Goal: Check status: Check status

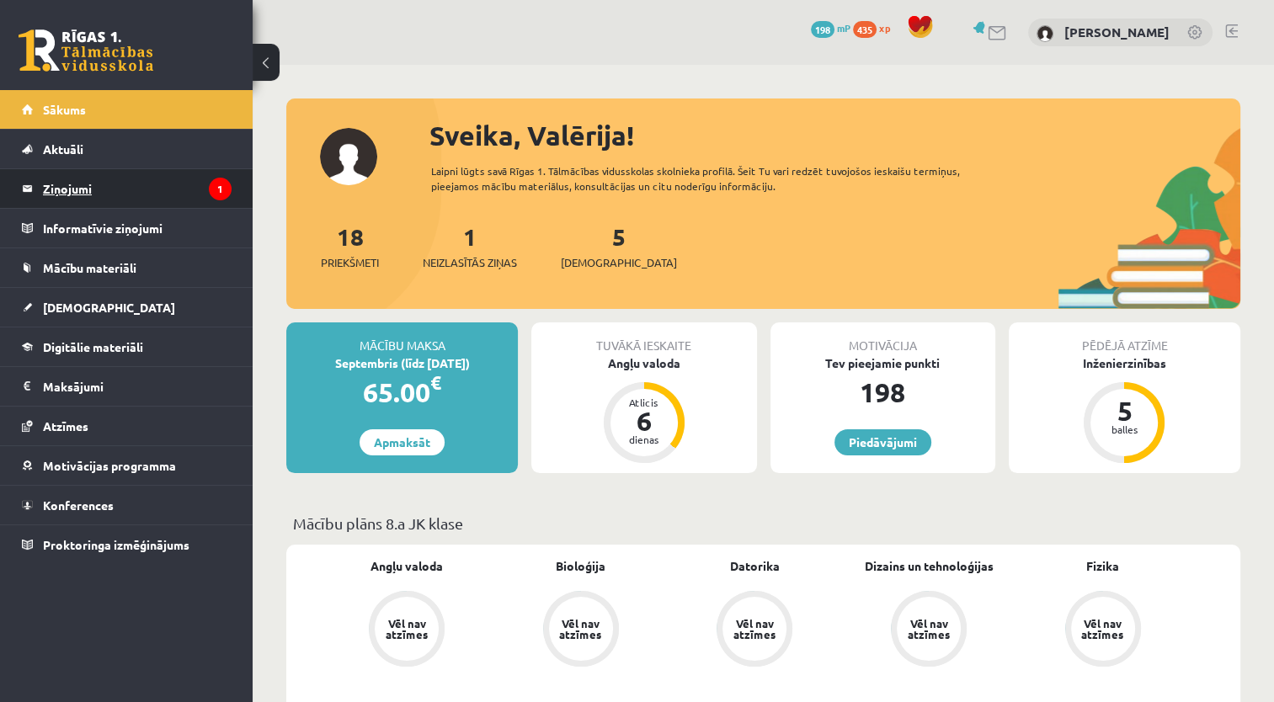
click at [84, 184] on legend "Ziņojumi 1" at bounding box center [137, 188] width 189 height 39
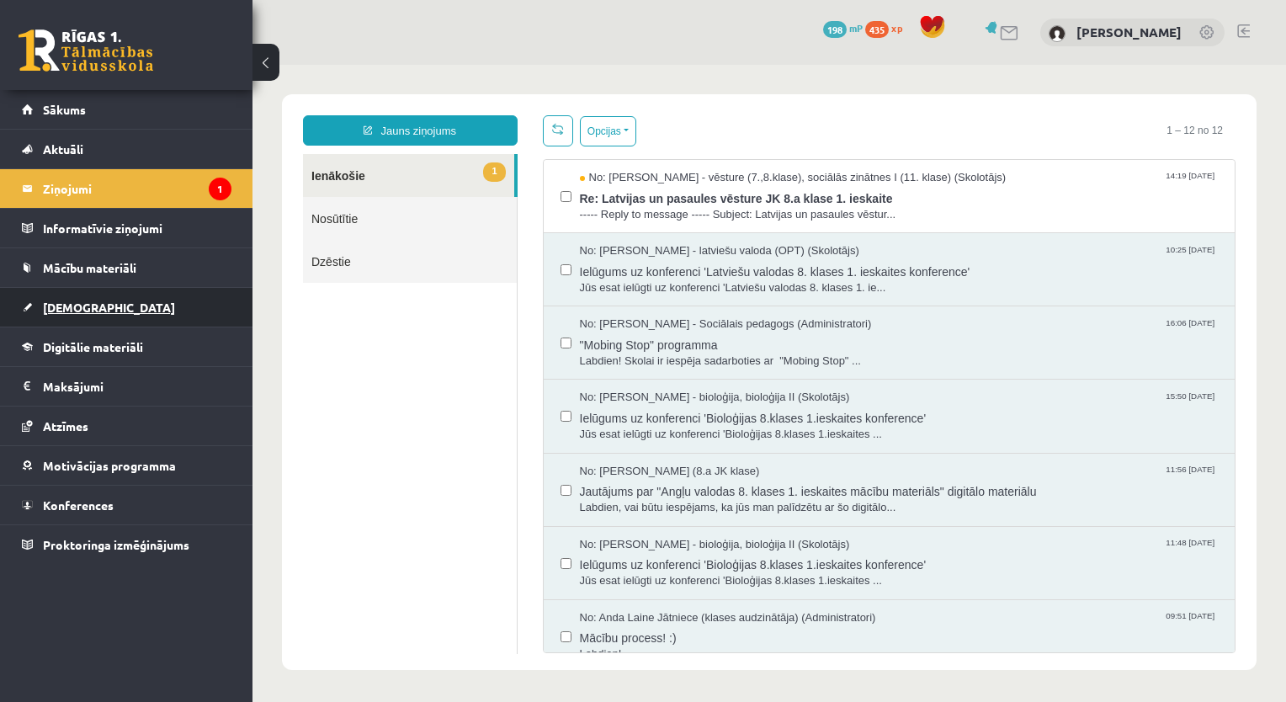
click at [90, 298] on link "[DEMOGRAPHIC_DATA]" at bounding box center [127, 307] width 210 height 39
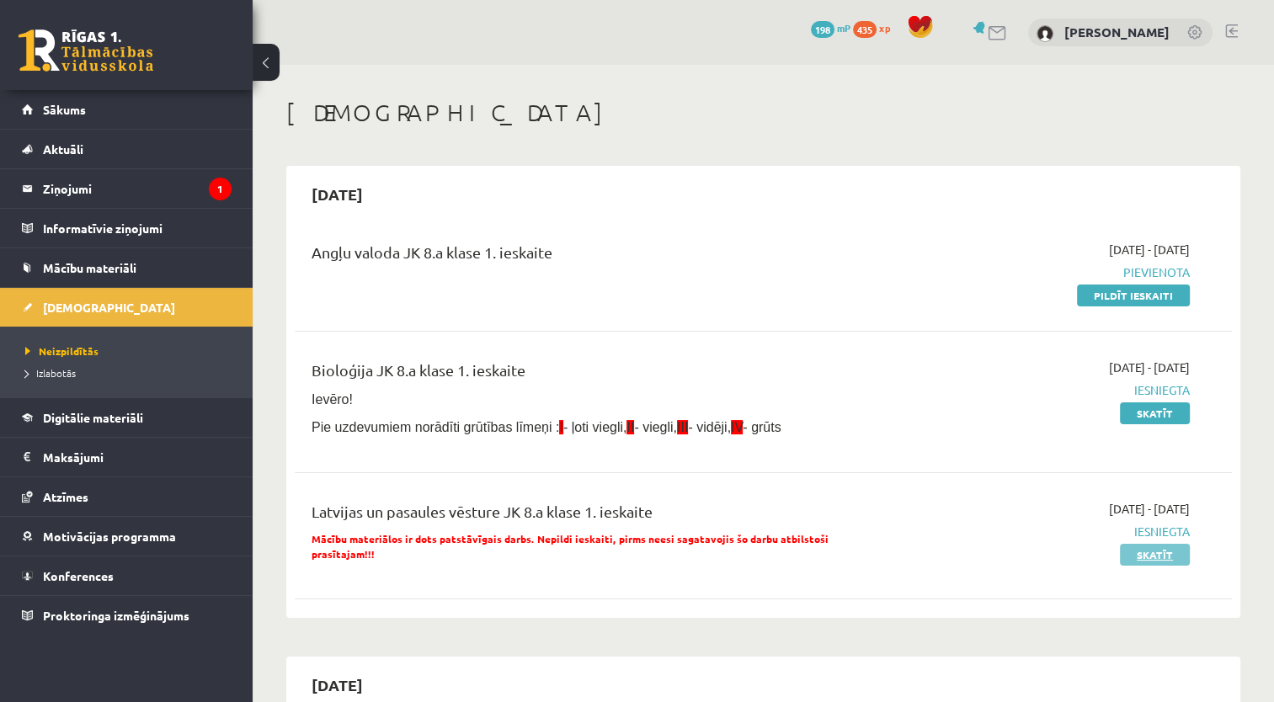
click at [1168, 556] on link "Skatīt" at bounding box center [1155, 555] width 70 height 22
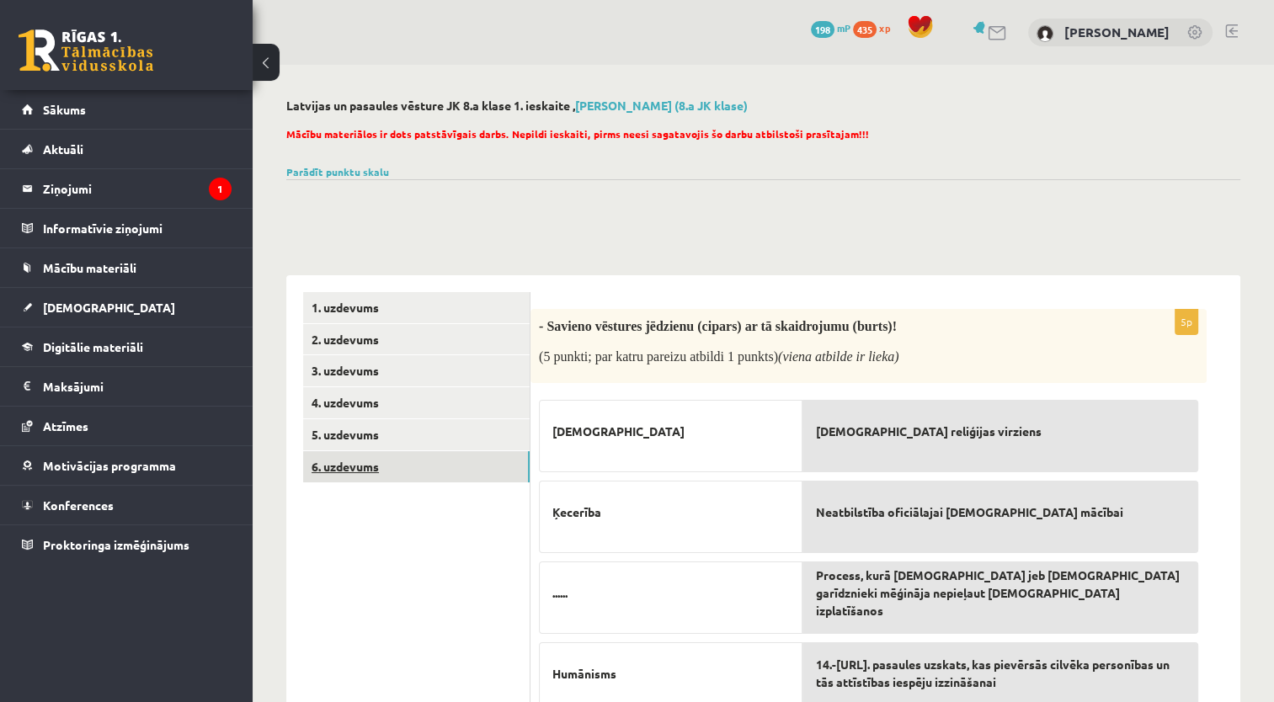
click at [343, 466] on link "6. uzdevums" at bounding box center [416, 466] width 226 height 31
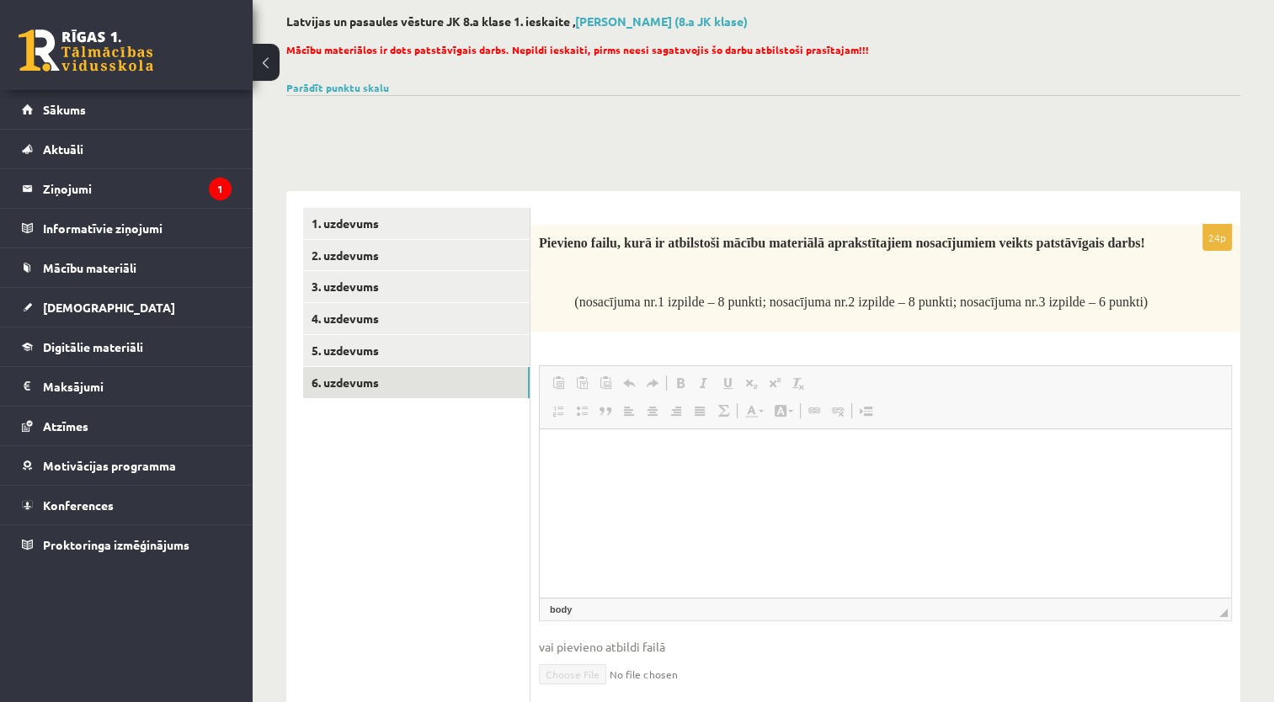
click at [674, 481] on html at bounding box center [885, 454] width 691 height 51
click at [671, 460] on p "Bagātinātā teksta redaktors, wiswyg-editor-user-answer-47024999227440" at bounding box center [884, 455] width 657 height 18
drag, startPoint x: 653, startPoint y: 463, endPoint x: 626, endPoint y: 464, distance: 27.0
click at [638, 469] on html at bounding box center [885, 454] width 691 height 51
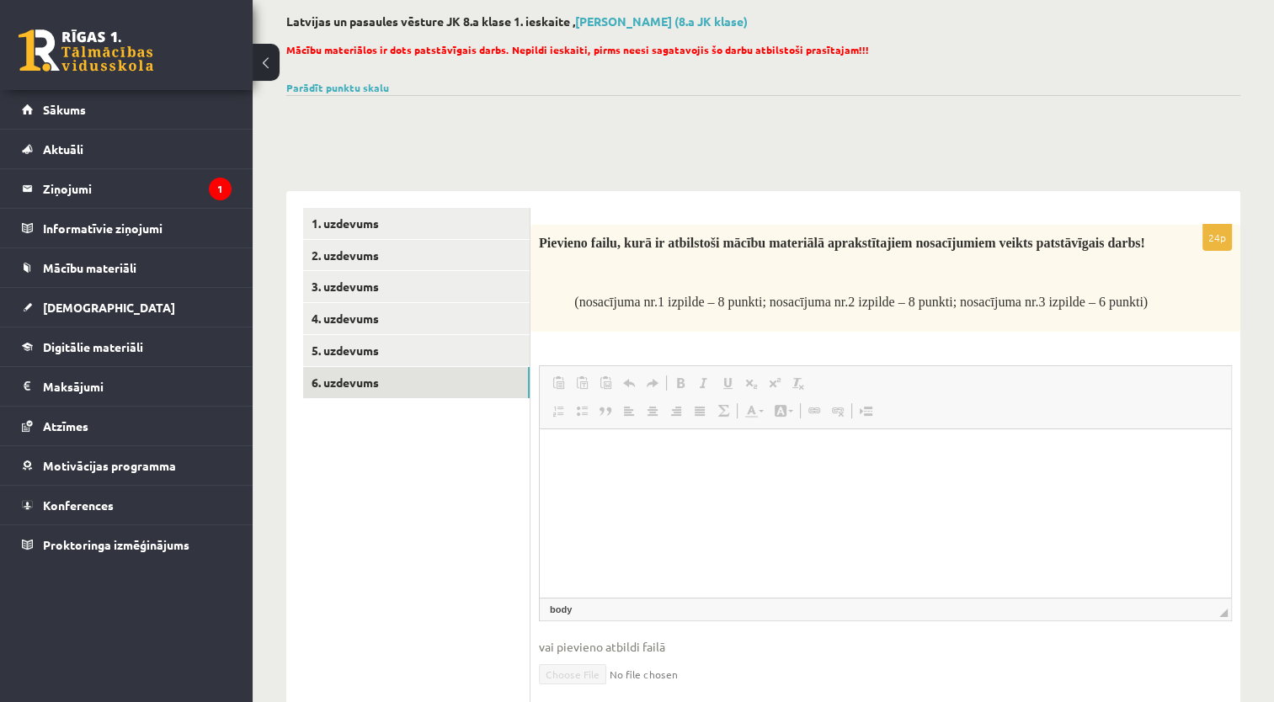
click at [620, 460] on p "Bagātinātā teksta redaktors, wiswyg-editor-user-answer-47024999227440" at bounding box center [884, 455] width 657 height 18
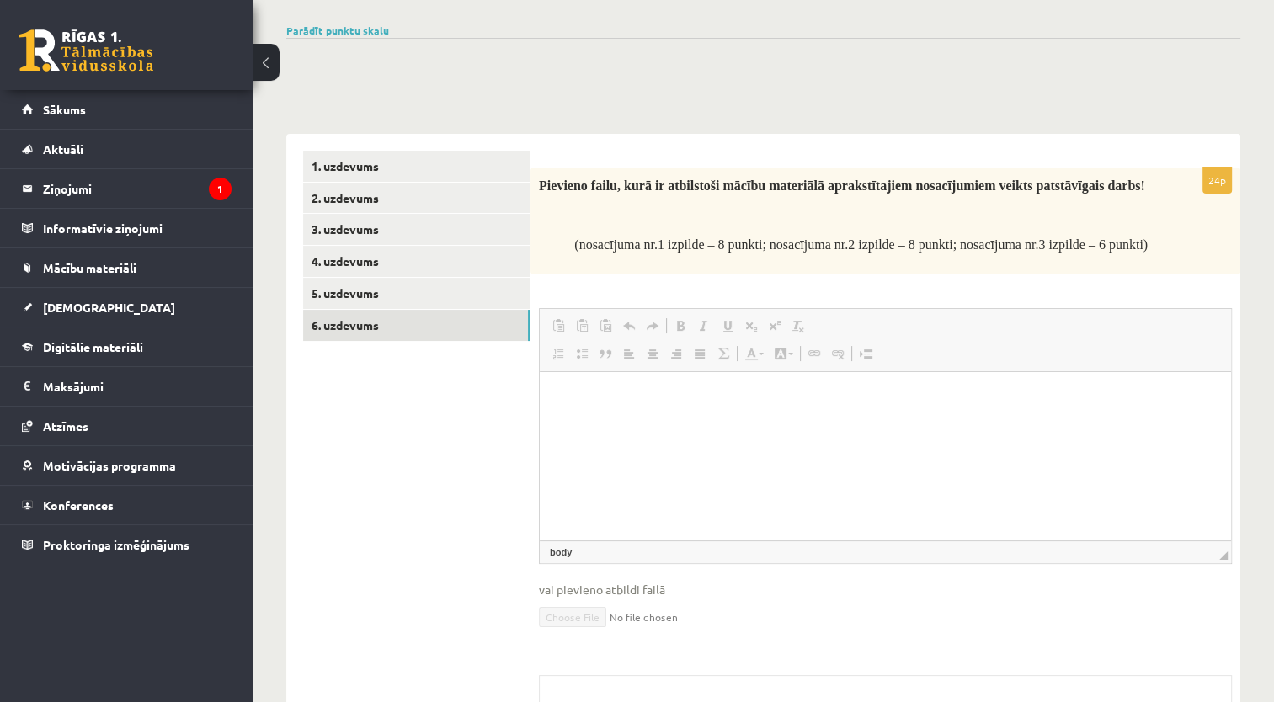
scroll to position [253, 0]
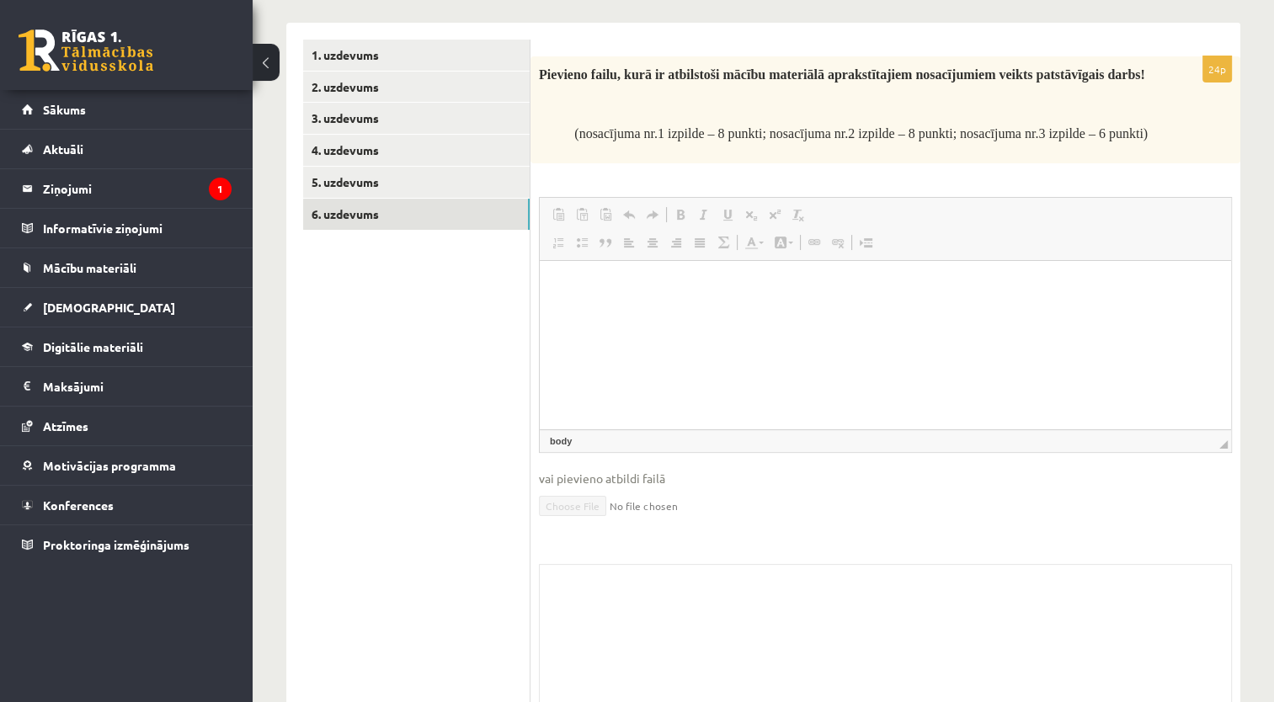
click at [656, 309] on html at bounding box center [885, 286] width 691 height 51
click at [934, 269] on html at bounding box center [885, 286] width 691 height 51
click at [934, 301] on html at bounding box center [885, 286] width 691 height 51
